Goal: Find specific page/section: Find specific page/section

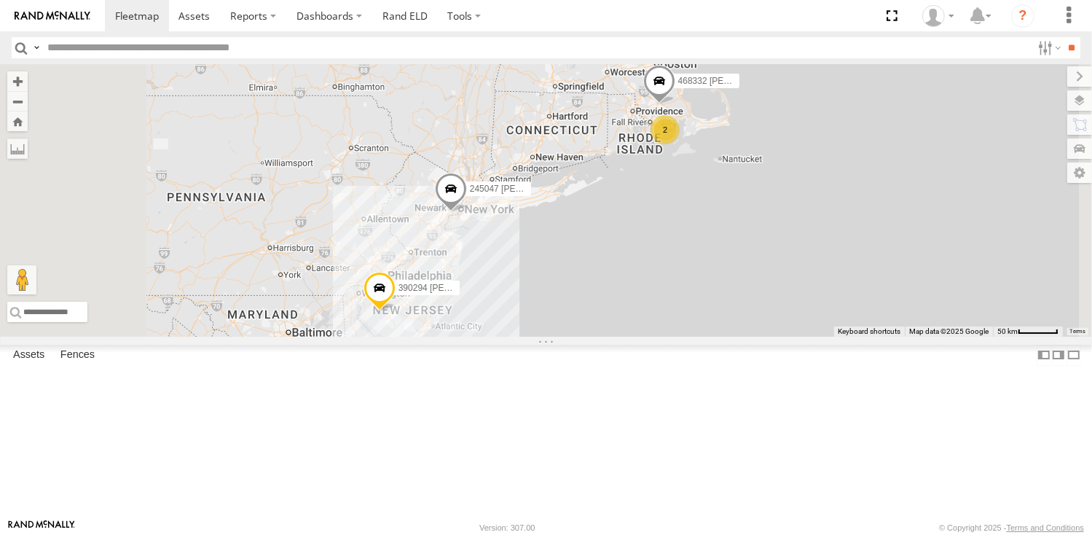
drag, startPoint x: 623, startPoint y: 285, endPoint x: 586, endPoint y: 323, distance: 52.5
click at [586, 323] on div "2 2 245047 [PERSON_NAME] 390294 [PERSON_NAME] 468332 [PERSON_NAME]" at bounding box center [546, 200] width 1092 height 272
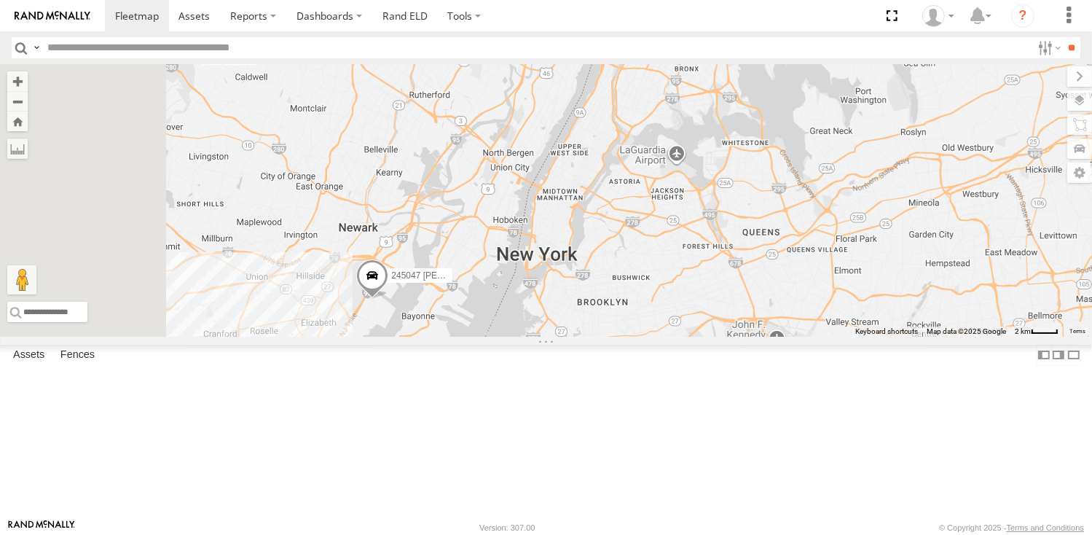
drag, startPoint x: 551, startPoint y: 451, endPoint x: 601, endPoint y: 347, distance: 115.7
click at [601, 337] on div "245047 [PERSON_NAME] 390294 [PERSON_NAME] 468332 [PERSON_NAME]" at bounding box center [546, 200] width 1092 height 272
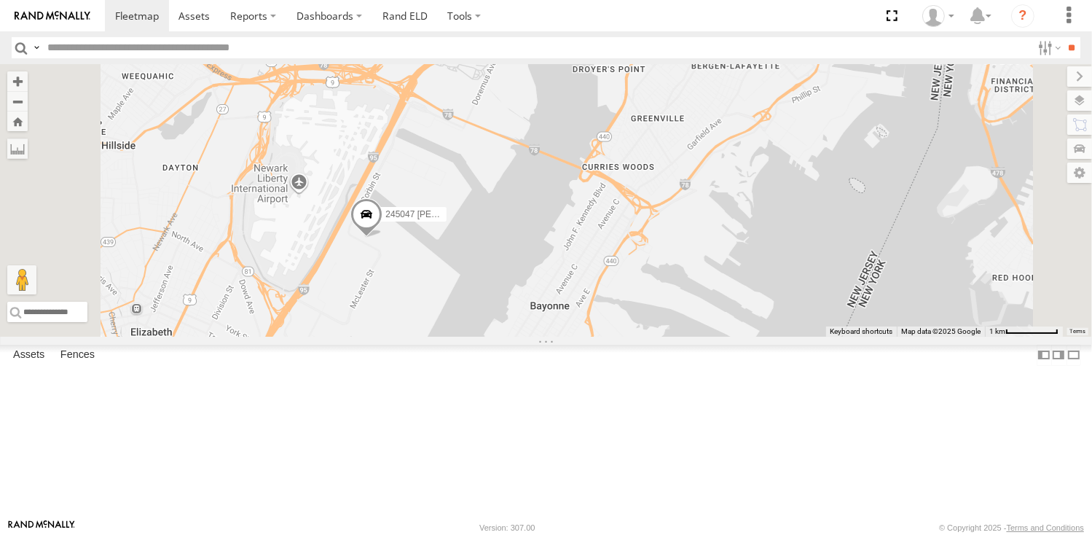
drag, startPoint x: 506, startPoint y: 384, endPoint x: 586, endPoint y: 351, distance: 87.2
click at [586, 337] on div "245047 [PERSON_NAME] 390294 [PERSON_NAME] 468332 [PERSON_NAME]" at bounding box center [546, 200] width 1092 height 272
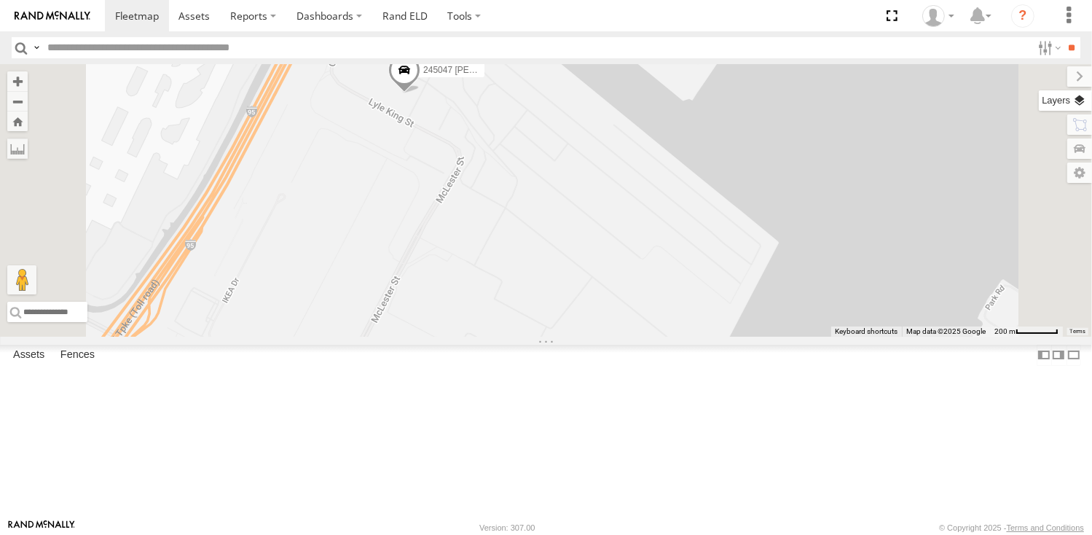
click at [1084, 104] on label at bounding box center [1065, 100] width 53 height 20
click at [0, 0] on label at bounding box center [0, 0] width 0 height 0
click at [0, 0] on span "Satellite + Roadmap" at bounding box center [0, 0] width 0 height 0
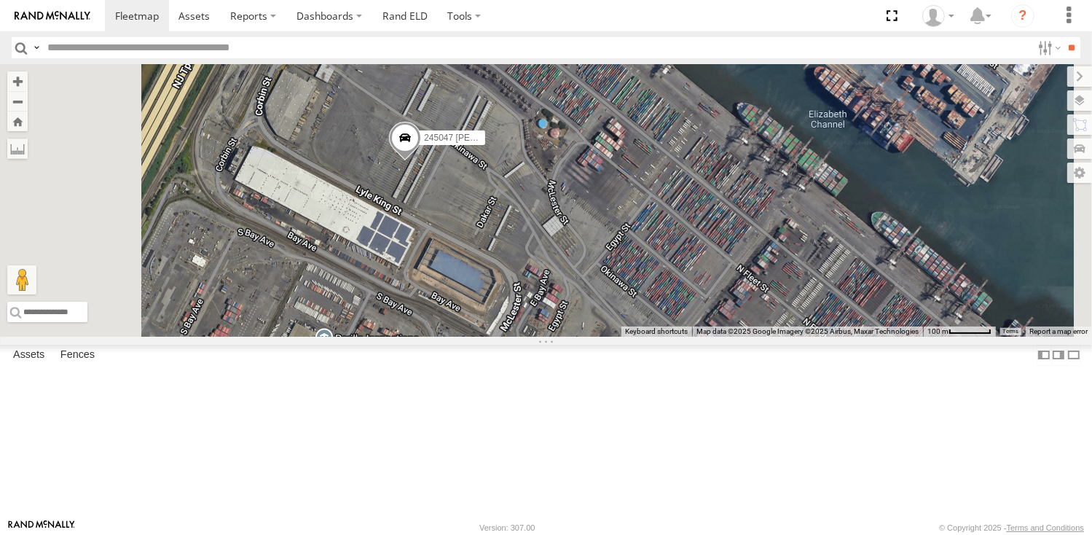
drag, startPoint x: 580, startPoint y: 174, endPoint x: 635, endPoint y: 344, distance: 178.5
click at [635, 337] on div "245047 [PERSON_NAME] 390294 [PERSON_NAME] 468332 [PERSON_NAME]" at bounding box center [546, 200] width 1092 height 272
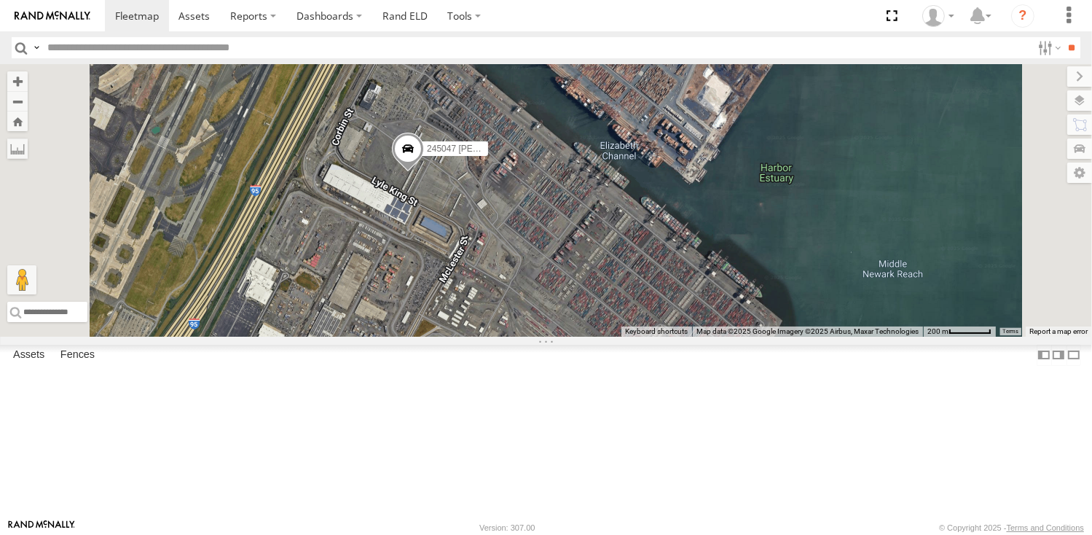
drag, startPoint x: 523, startPoint y: 396, endPoint x: 577, endPoint y: 365, distance: 62.3
click at [577, 337] on div "245047 [PERSON_NAME] 390294 [PERSON_NAME] 468332 [PERSON_NAME]" at bounding box center [546, 200] width 1092 height 272
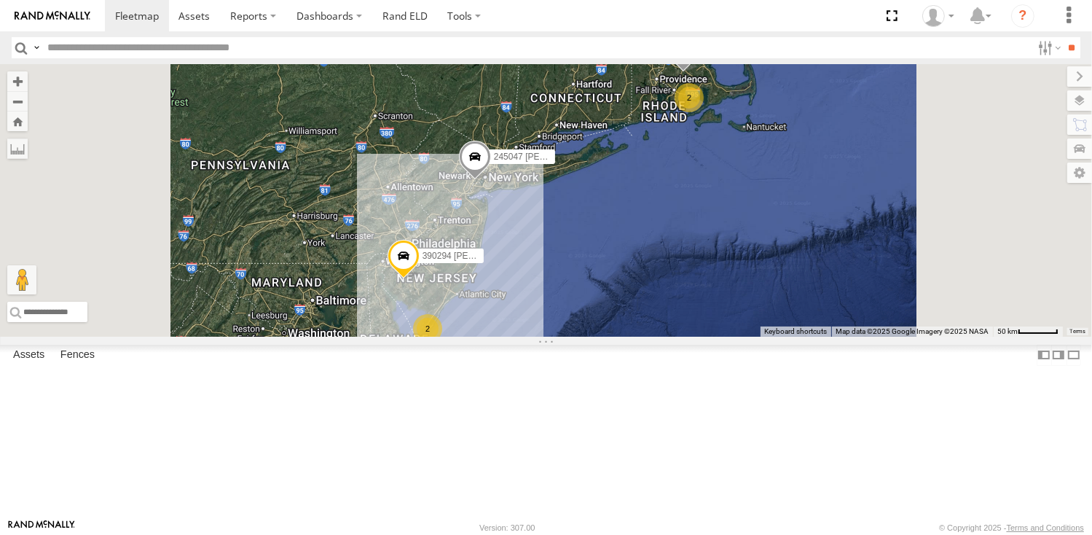
click at [532, 337] on div "245047 [PERSON_NAME] 2 2 390294 [PERSON_NAME] 468332 [PERSON_NAME]" at bounding box center [546, 200] width 1092 height 272
